Goal: Navigation & Orientation: Find specific page/section

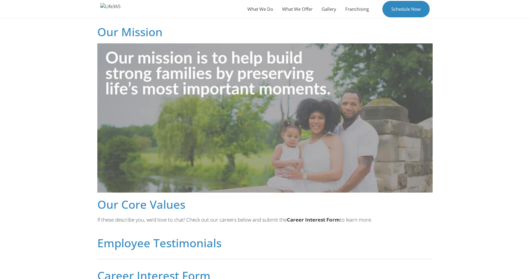
scroll to position [248, 0]
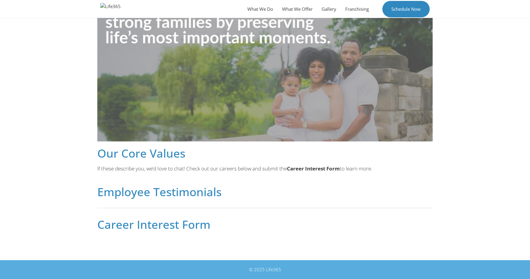
click at [164, 227] on h2 "Career Interest Form" at bounding box center [264, 224] width 335 height 11
click at [188, 224] on h2 "Career Interest Form" at bounding box center [264, 224] width 335 height 11
click at [157, 224] on h2 "Career Interest Form" at bounding box center [264, 224] width 335 height 11
click at [104, 226] on h2 "Career Interest Form" at bounding box center [264, 224] width 335 height 11
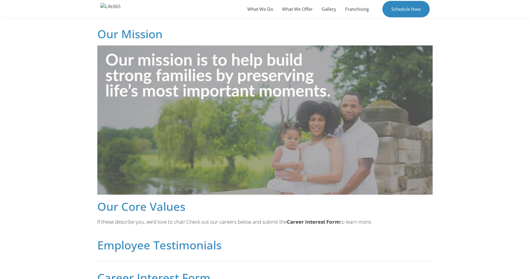
scroll to position [0, 0]
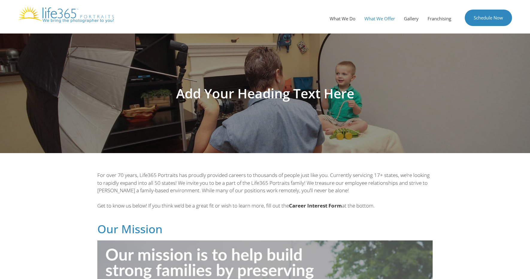
click at [380, 19] on link "What We Offer" at bounding box center [380, 19] width 40 height 18
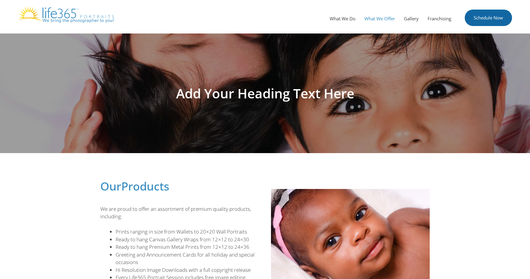
click at [485, 16] on link "Schedule Now" at bounding box center [487, 18] width 47 height 16
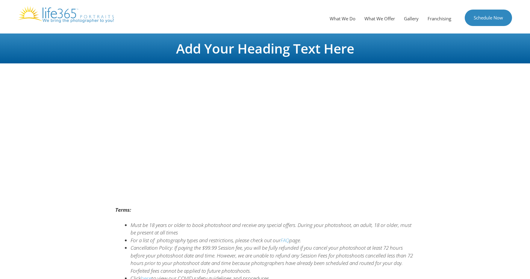
scroll to position [44, 0]
